Goal: Entertainment & Leisure: Consume media (video, audio)

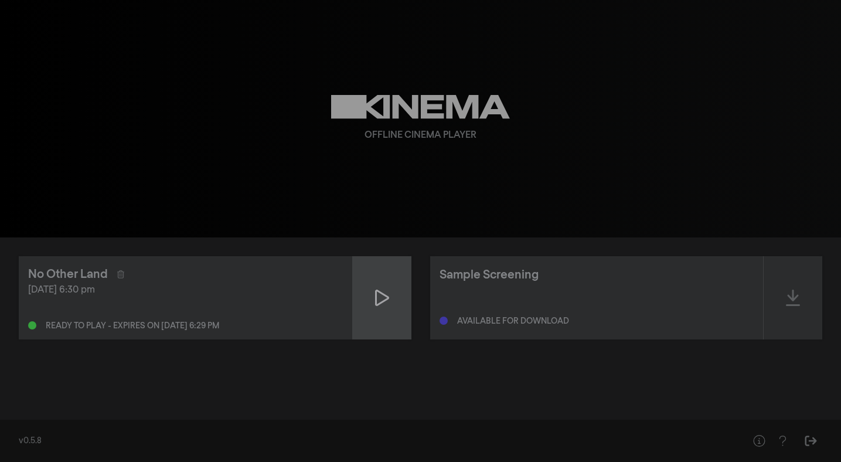
click at [384, 299] on icon at bounding box center [382, 297] width 14 height 16
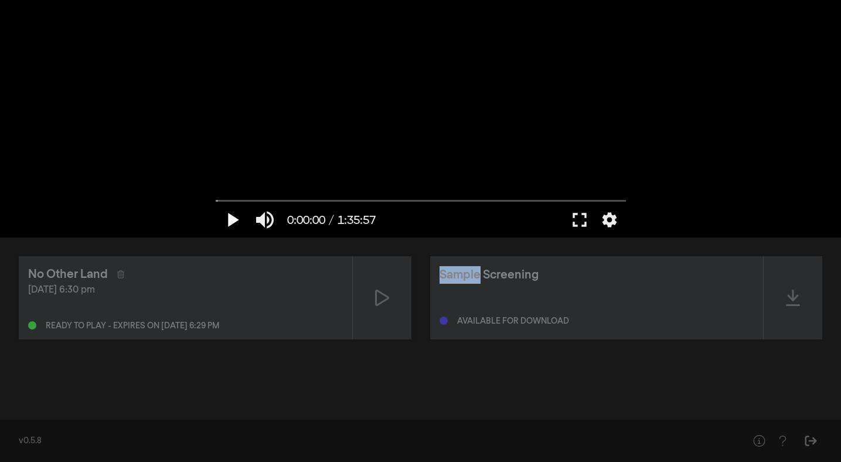
click at [229, 221] on button "play_arrow" at bounding box center [232, 219] width 33 height 35
click at [231, 202] on input "Seek" at bounding box center [421, 200] width 410 height 7
click at [613, 221] on button "settings" at bounding box center [609, 219] width 27 height 35
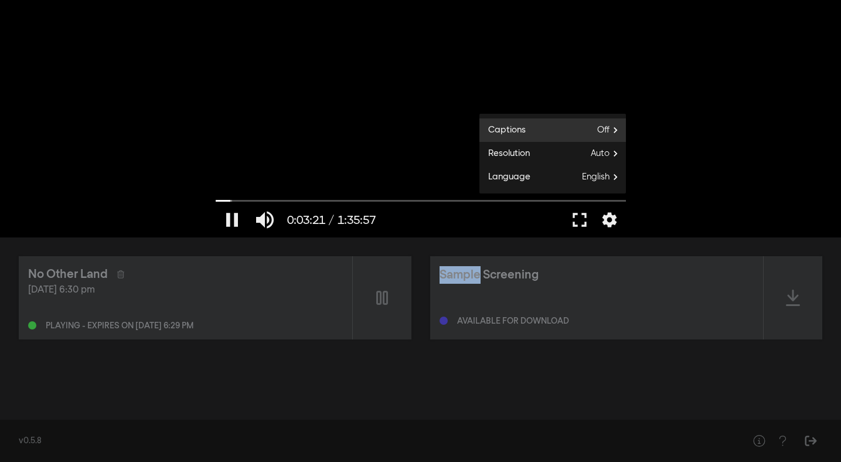
click at [612, 132] on span "Off" at bounding box center [611, 130] width 29 height 18
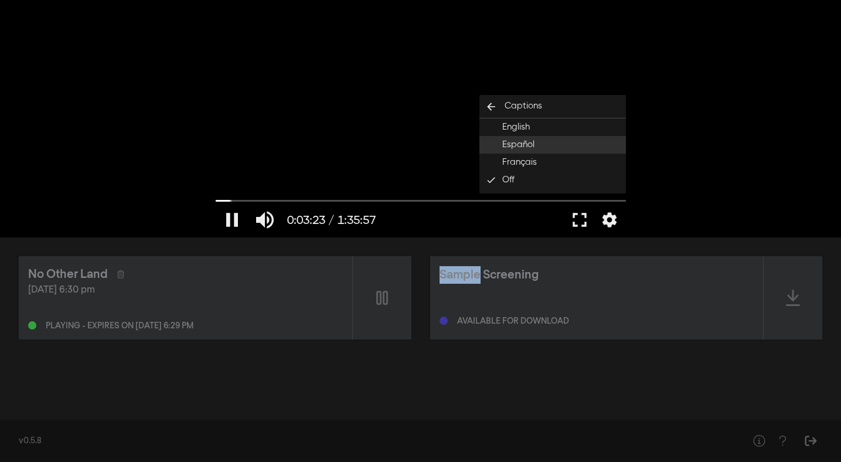
click at [587, 144] on button "Español" at bounding box center [552, 145] width 146 height 18
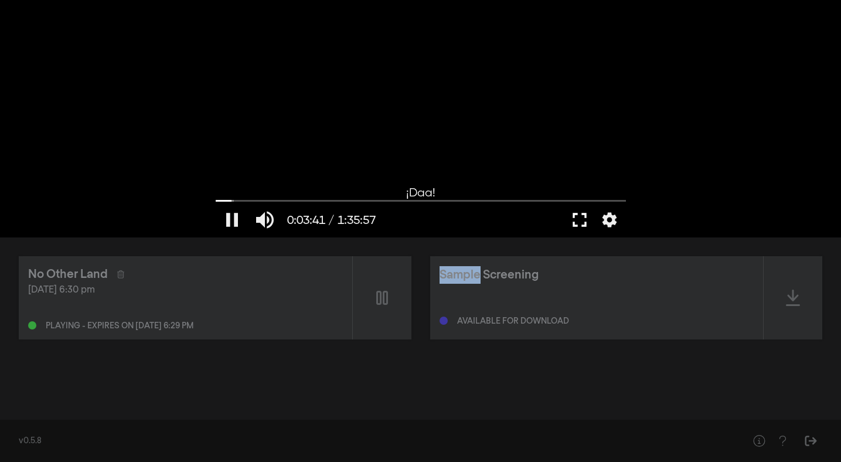
click at [579, 220] on button "fullscreen" at bounding box center [579, 219] width 33 height 35
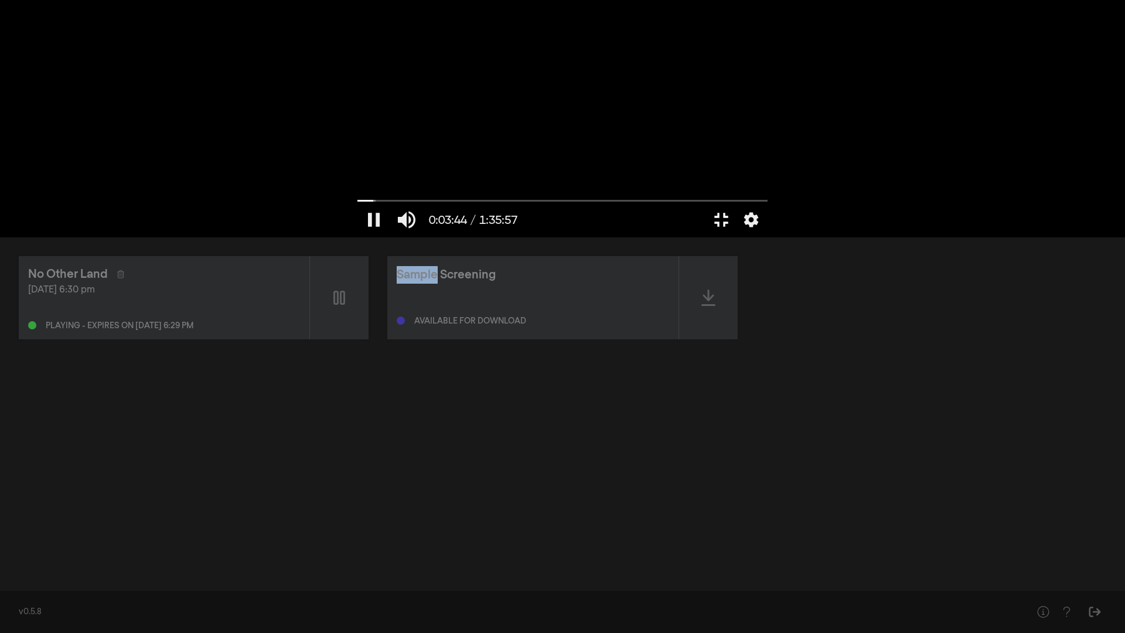
type input "224.502597"
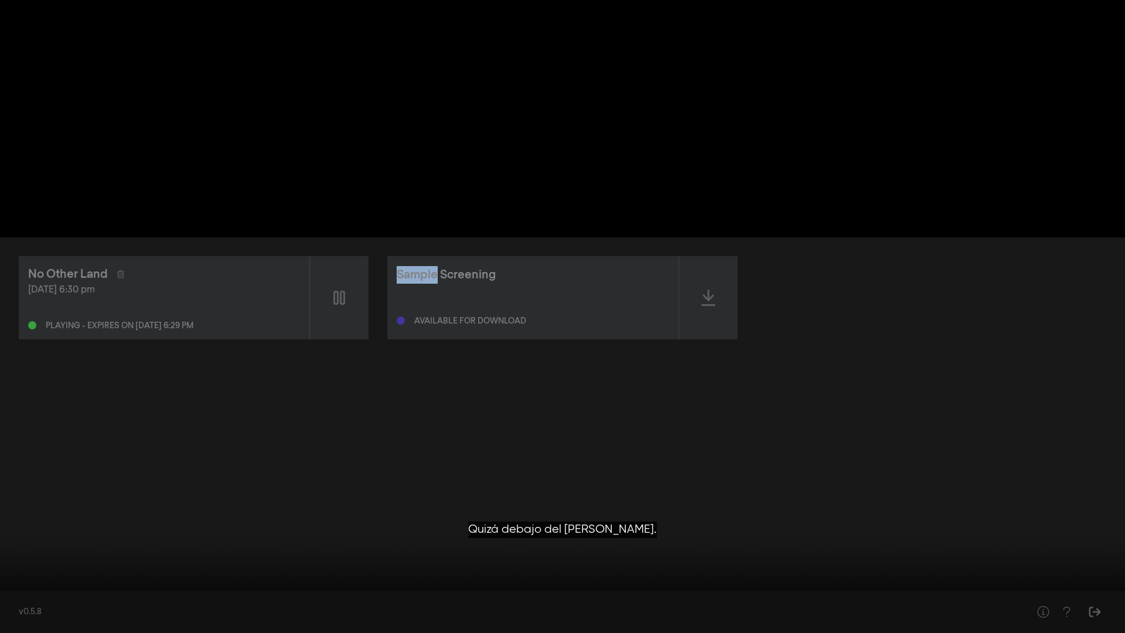
click at [840, 461] on button "fullscreen_exit" at bounding box center [1072, 615] width 33 height 35
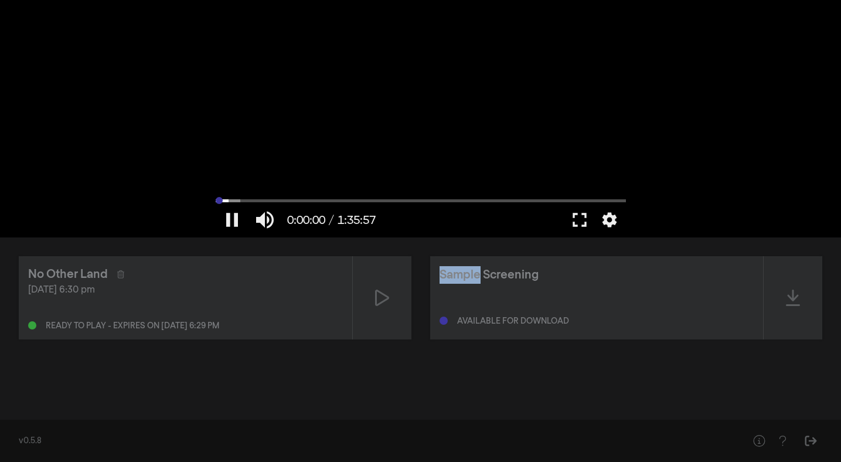
drag, startPoint x: 241, startPoint y: 200, endPoint x: 197, endPoint y: 194, distance: 44.3
click at [216, 197] on input "Seek" at bounding box center [421, 200] width 410 height 7
click at [234, 222] on button "pause" at bounding box center [232, 219] width 33 height 35
drag, startPoint x: 218, startPoint y: 202, endPoint x: 171, endPoint y: 197, distance: 47.0
type input "0"
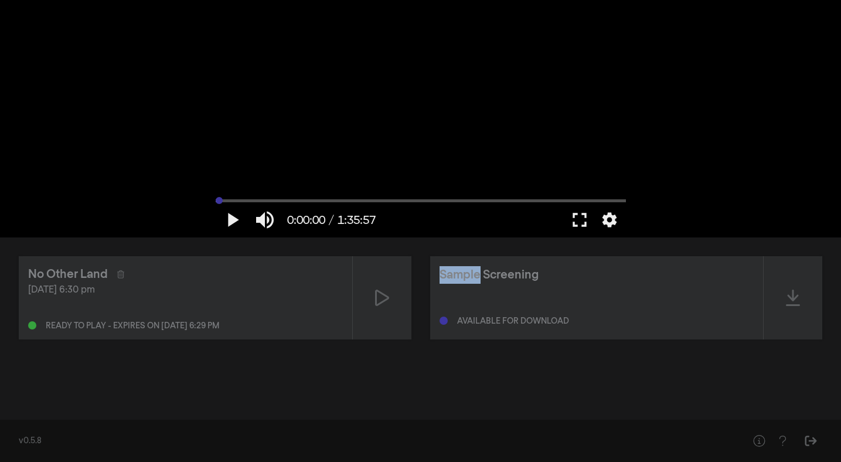
click at [216, 197] on input "Seek" at bounding box center [421, 200] width 410 height 7
